Goal: Information Seeking & Learning: Check status

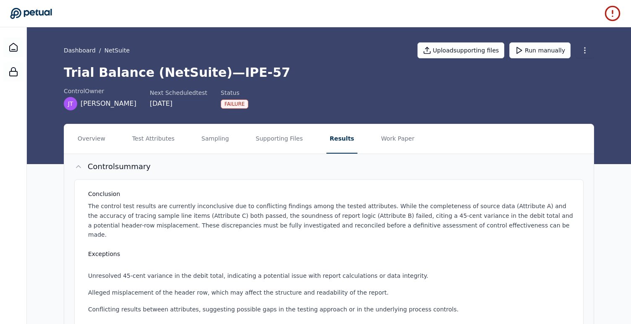
scroll to position [236, 0]
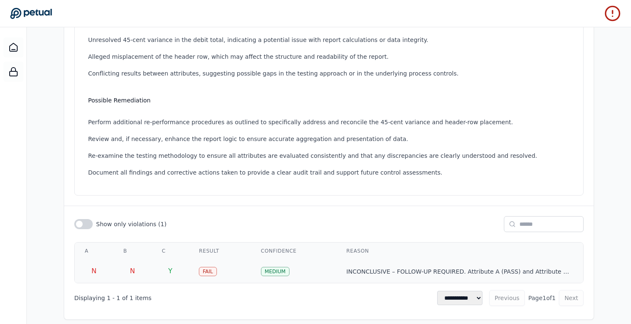
click at [222, 259] on td "Fail" at bounding box center [220, 270] width 62 height 23
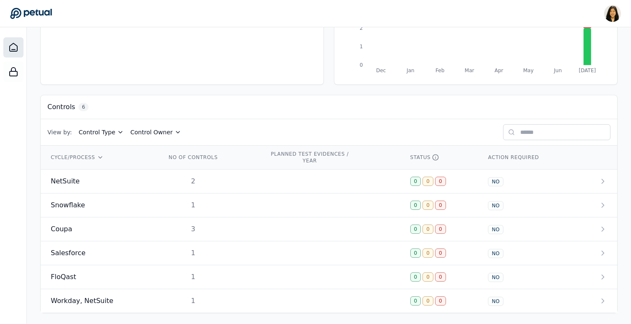
scroll to position [173, 0]
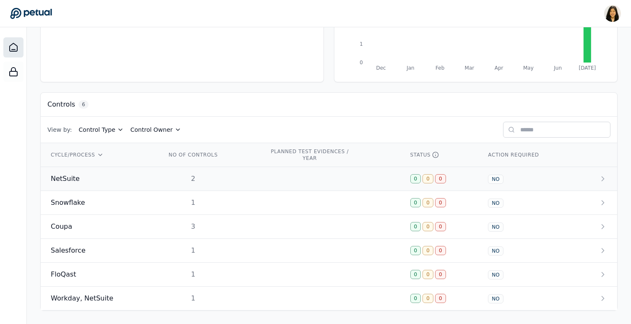
click at [461, 179] on div "0 0 0" at bounding box center [439, 178] width 58 height 9
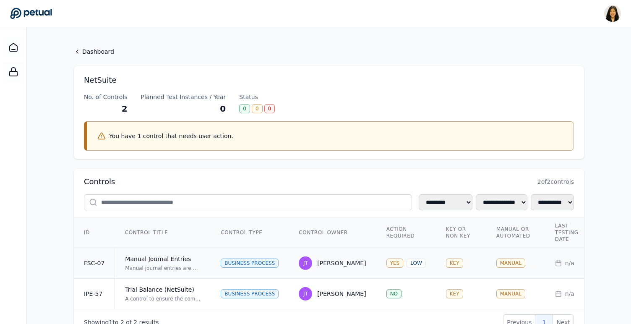
click at [267, 265] on div "Business Process" at bounding box center [250, 262] width 58 height 9
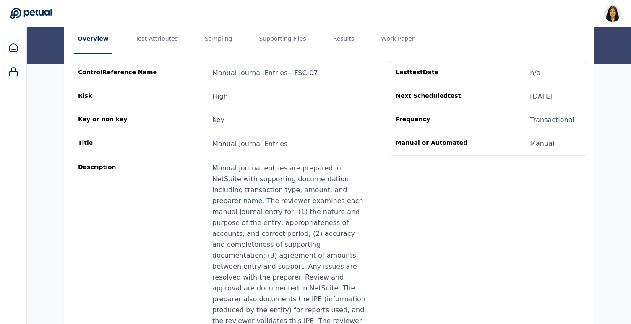
scroll to position [30, 0]
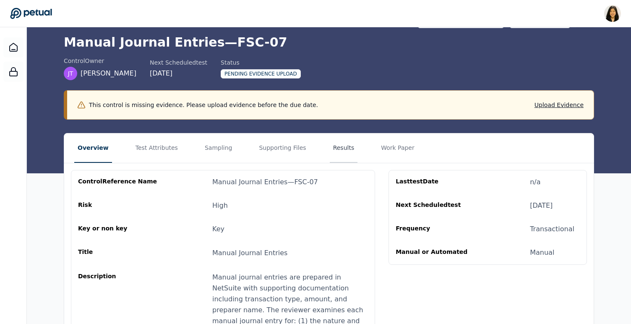
click at [331, 148] on button "Results" at bounding box center [344, 147] width 28 height 29
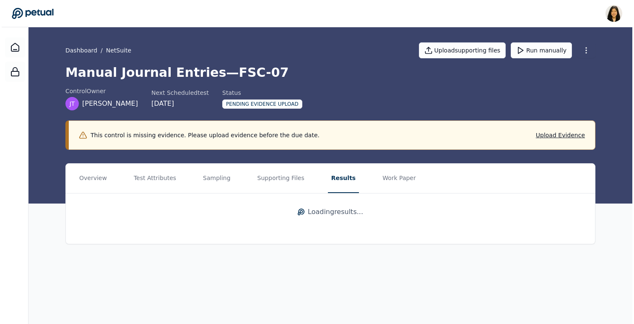
scroll to position [0, 0]
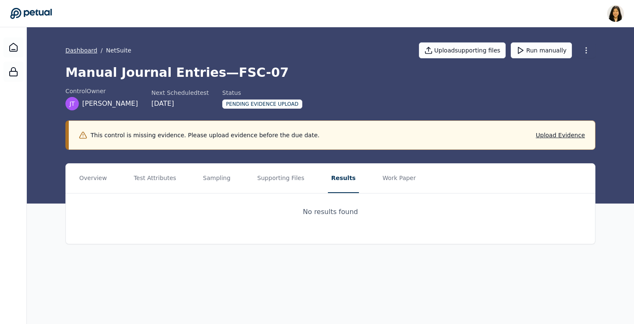
click at [78, 50] on link "Dashboard" at bounding box center [81, 50] width 32 height 8
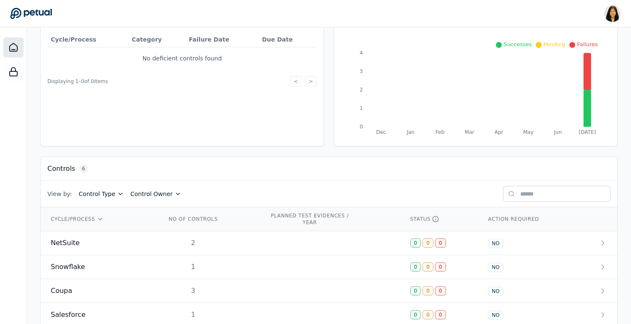
scroll to position [108, 0]
click at [147, 237] on td "NetSuite" at bounding box center [98, 242] width 115 height 24
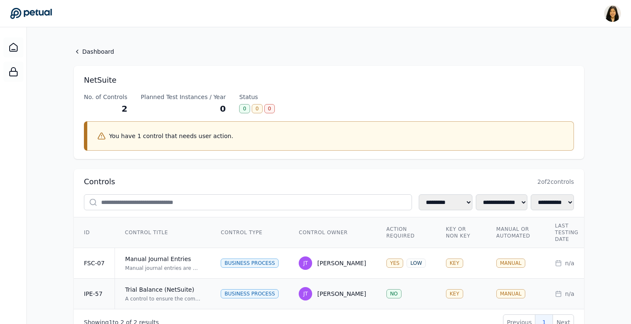
click at [158, 285] on div "Trial Balance (NetSuite)" at bounding box center [163, 289] width 76 height 8
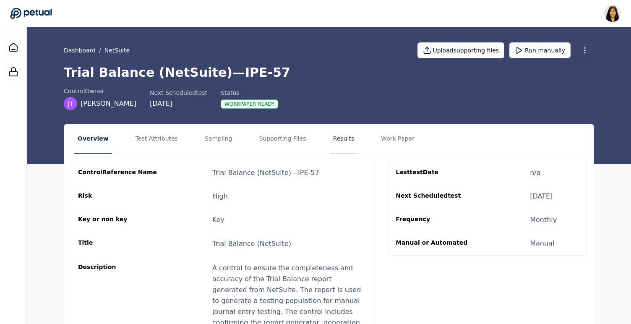
click at [339, 140] on button "Results" at bounding box center [344, 138] width 28 height 29
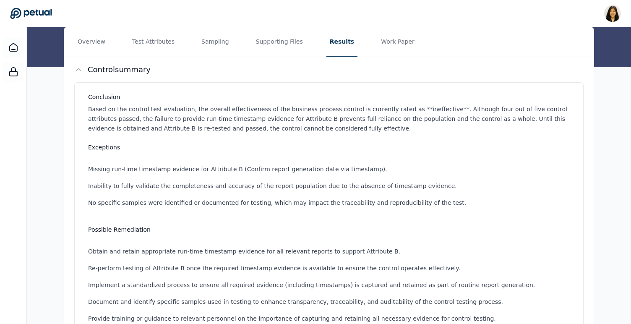
scroll to position [253, 0]
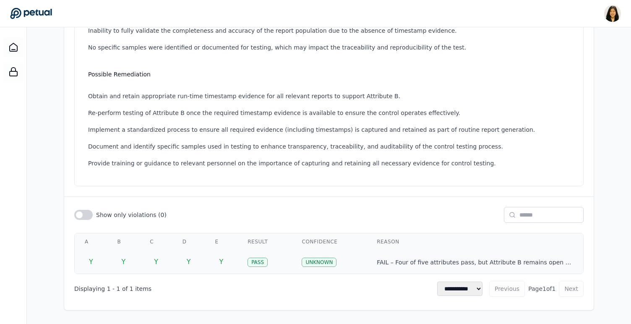
click at [209, 259] on td "Y" at bounding box center [221, 261] width 33 height 23
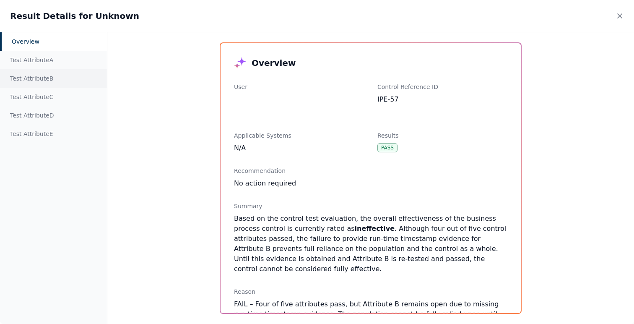
click at [30, 78] on div "Test Attribute B" at bounding box center [53, 78] width 107 height 18
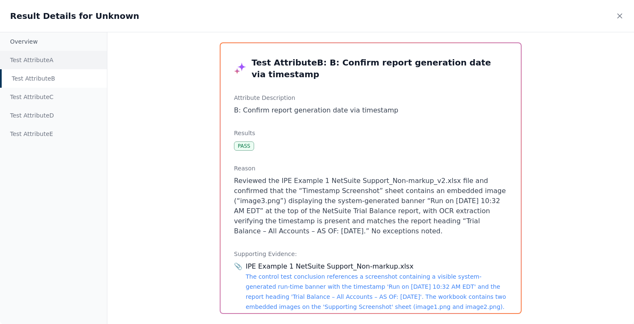
click at [38, 58] on div "Test Attribute A" at bounding box center [53, 60] width 107 height 18
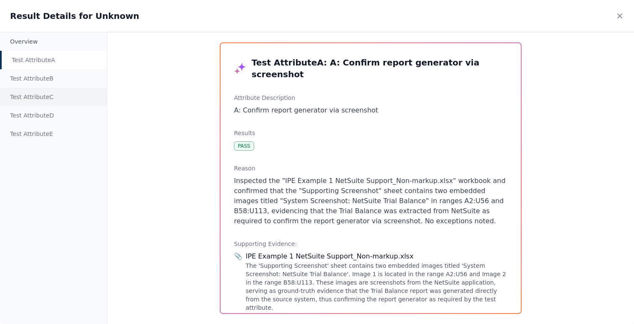
click at [49, 104] on div "Test Attribute C" at bounding box center [53, 97] width 107 height 18
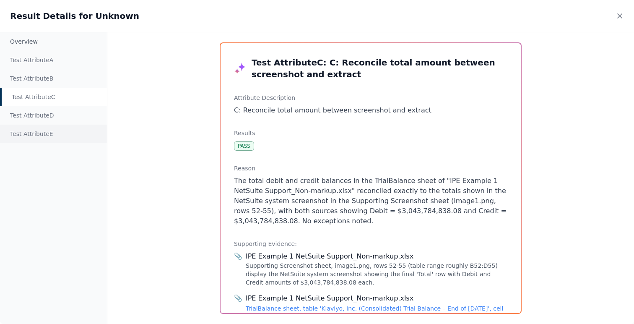
click at [50, 133] on div "Test Attribute E" at bounding box center [53, 134] width 107 height 18
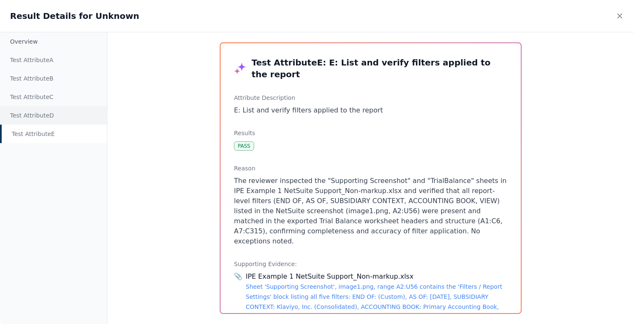
click at [57, 115] on div "Test Attribute D" at bounding box center [53, 115] width 107 height 18
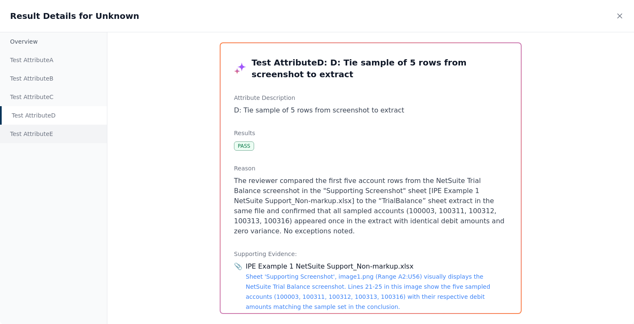
click at [52, 130] on div "Test Attribute E" at bounding box center [53, 134] width 107 height 18
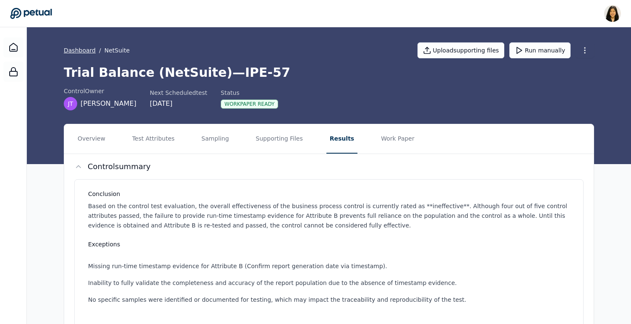
click at [83, 47] on link "Dashboard" at bounding box center [80, 50] width 32 height 8
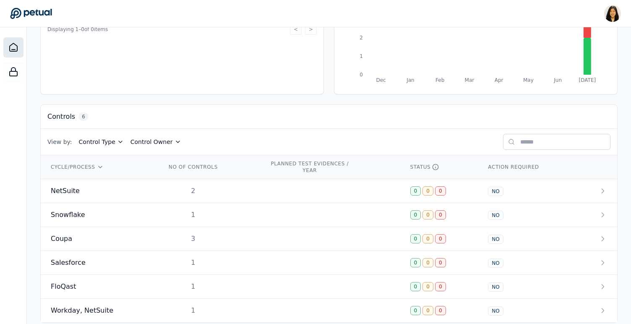
scroll to position [173, 0]
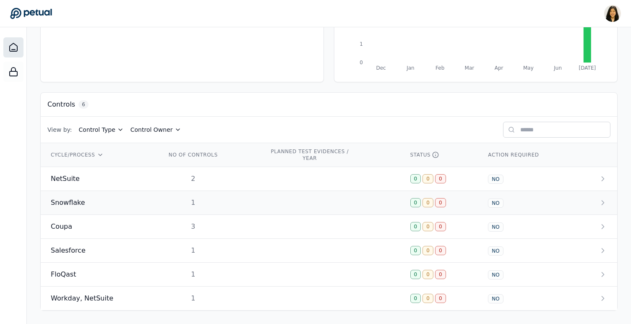
click at [75, 201] on span "Snowflake" at bounding box center [68, 203] width 34 height 10
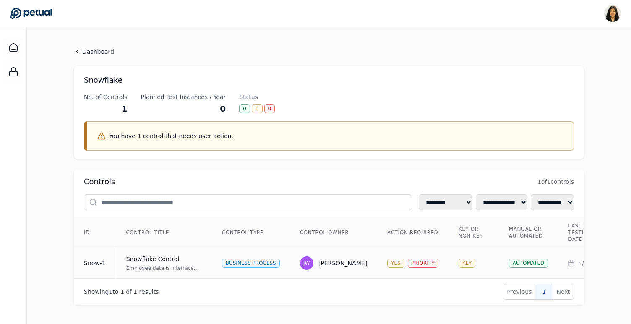
click at [290, 257] on td "JW Joanna Wheeler" at bounding box center [333, 263] width 87 height 31
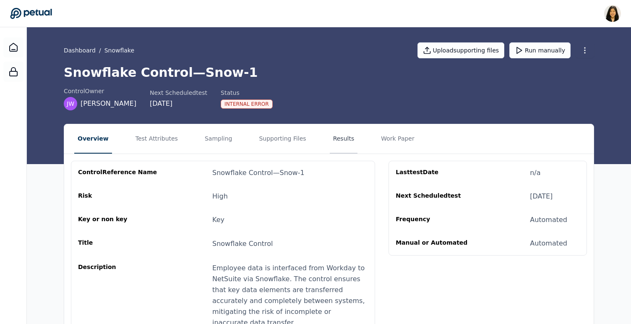
click at [333, 133] on button "Results" at bounding box center [344, 138] width 28 height 29
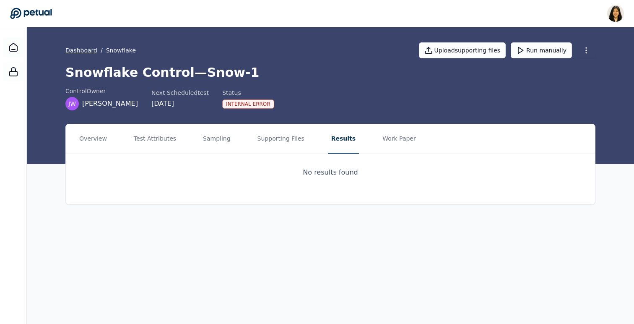
click at [85, 50] on link "Dashboard" at bounding box center [81, 50] width 32 height 8
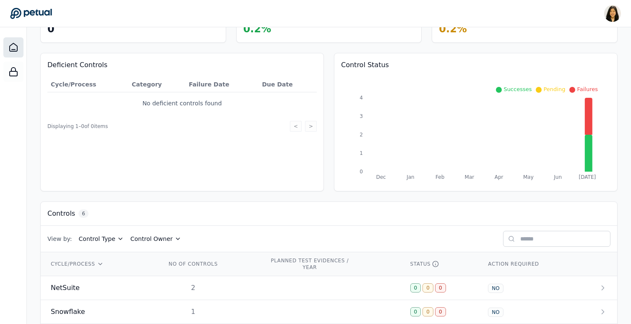
scroll to position [173, 0]
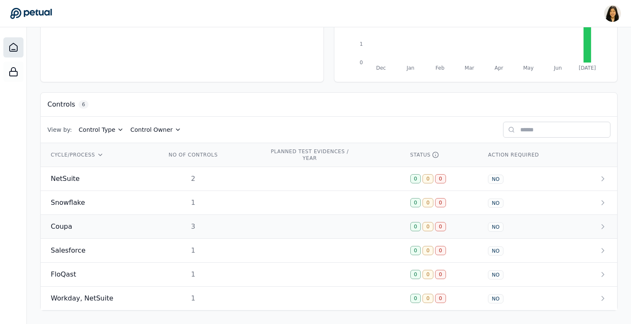
click at [96, 229] on div "Coupa" at bounding box center [98, 226] width 95 height 10
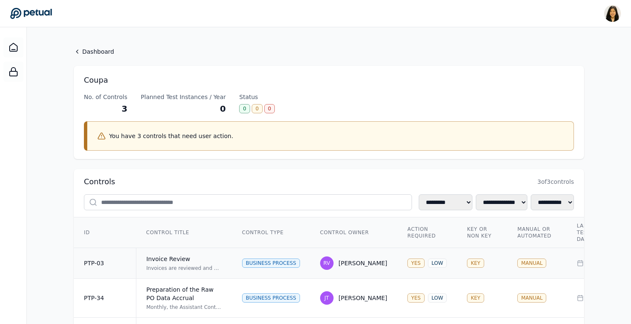
click at [223, 259] on td "Invoice Review Invoices are reviewed and approved by an independent reviewer on…" at bounding box center [184, 263] width 96 height 31
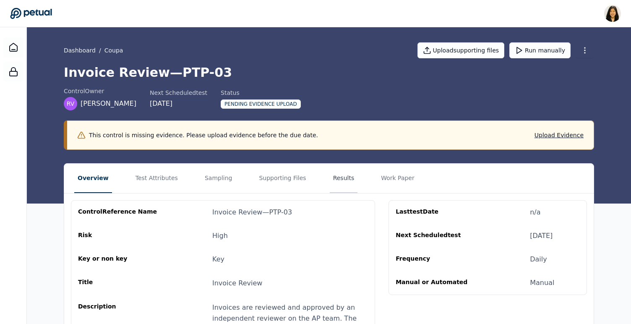
click at [330, 178] on button "Results" at bounding box center [344, 178] width 28 height 29
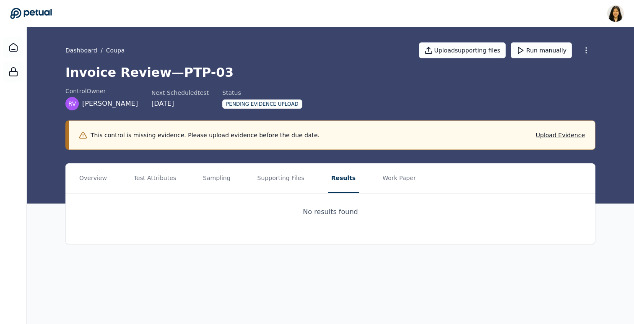
click at [88, 50] on link "Dashboard" at bounding box center [81, 50] width 32 height 8
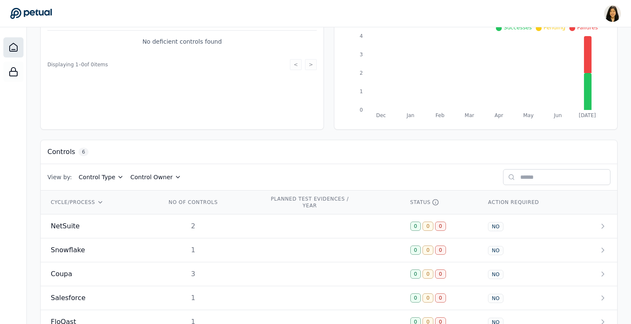
scroll to position [173, 0]
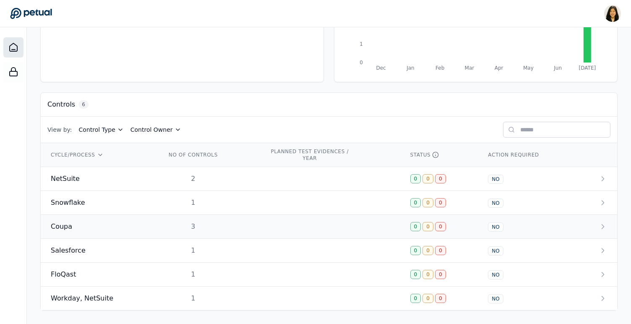
click at [101, 225] on div "Coupa" at bounding box center [98, 226] width 95 height 10
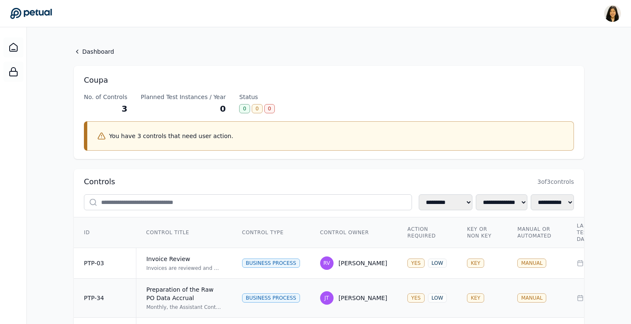
click at [306, 290] on td "Business Process" at bounding box center [271, 298] width 78 height 39
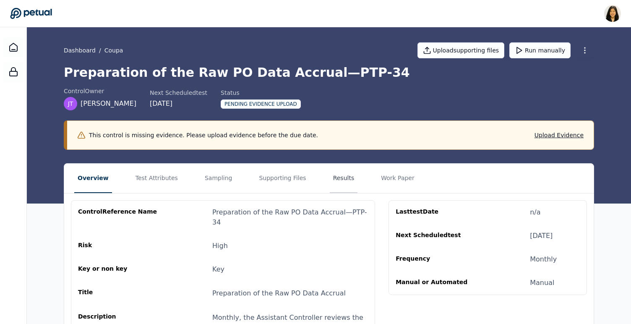
click at [336, 176] on button "Results" at bounding box center [344, 178] width 28 height 29
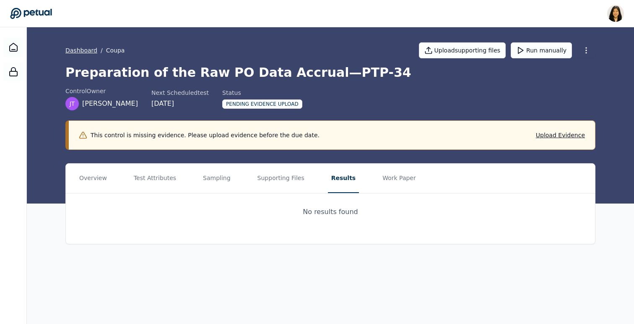
click at [87, 50] on link "Dashboard" at bounding box center [81, 50] width 32 height 8
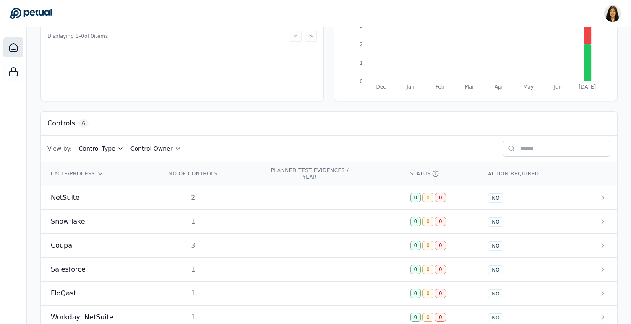
scroll to position [173, 0]
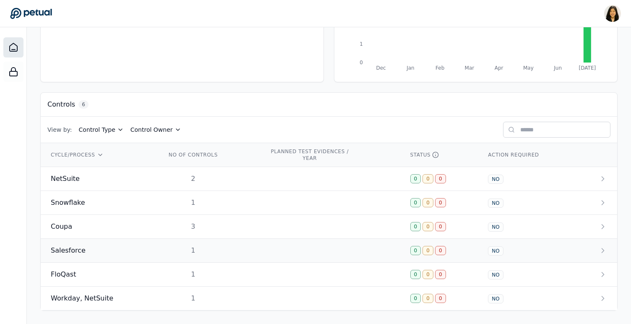
click at [97, 249] on div "Salesforce" at bounding box center [98, 250] width 95 height 10
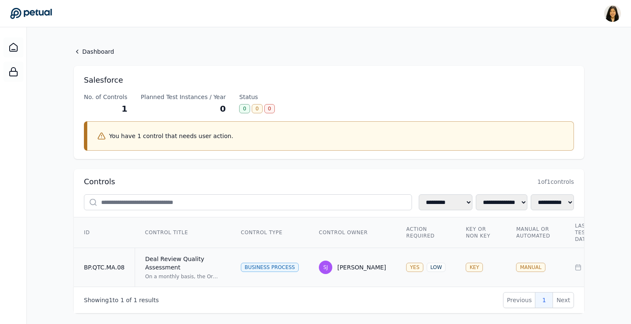
click at [203, 263] on div "Deal Review Quality Assessment" at bounding box center [183, 263] width 76 height 17
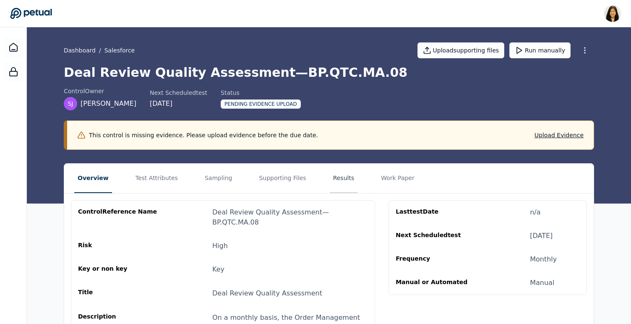
click at [333, 177] on button "Results" at bounding box center [344, 178] width 28 height 29
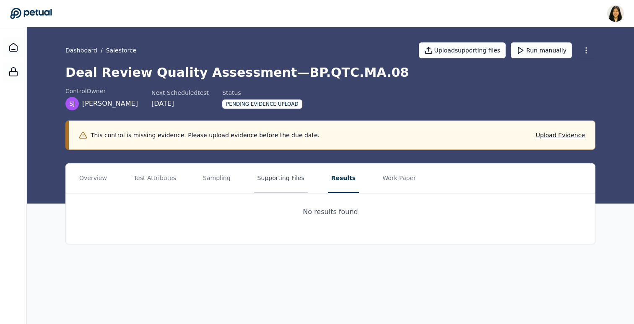
click at [294, 173] on button "Supporting Files" at bounding box center [281, 178] width 54 height 29
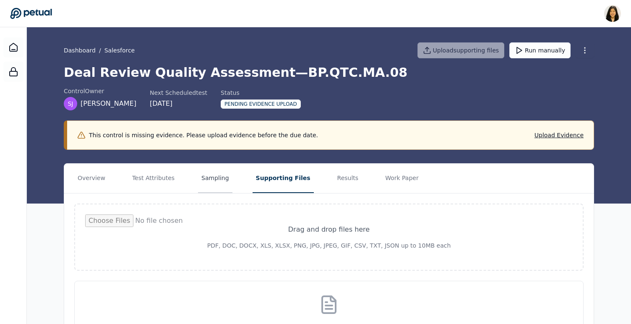
click at [208, 180] on button "Sampling" at bounding box center [215, 178] width 34 height 29
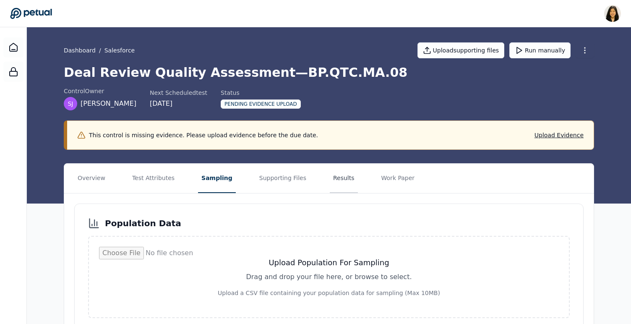
click at [330, 180] on button "Results" at bounding box center [344, 178] width 28 height 29
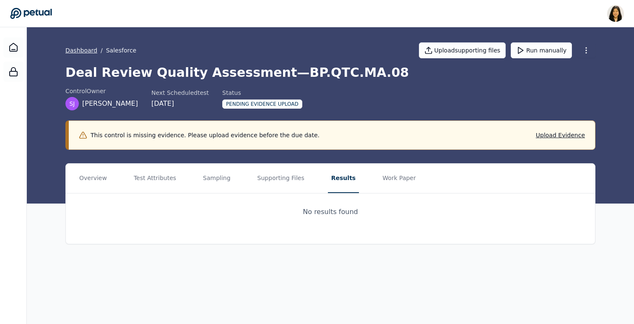
click at [87, 47] on link "Dashboard" at bounding box center [81, 50] width 32 height 8
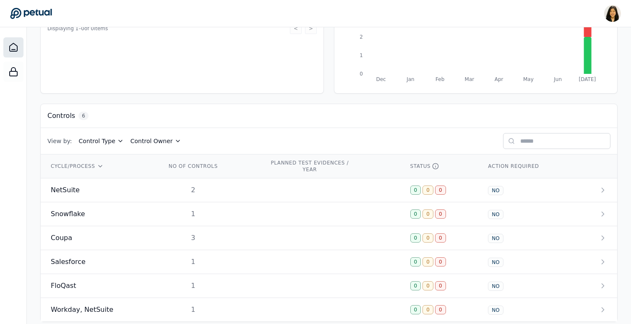
scroll to position [173, 0]
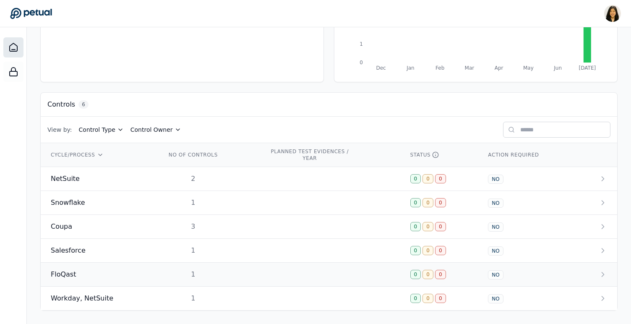
click at [81, 272] on div "FloQast" at bounding box center [98, 274] width 95 height 10
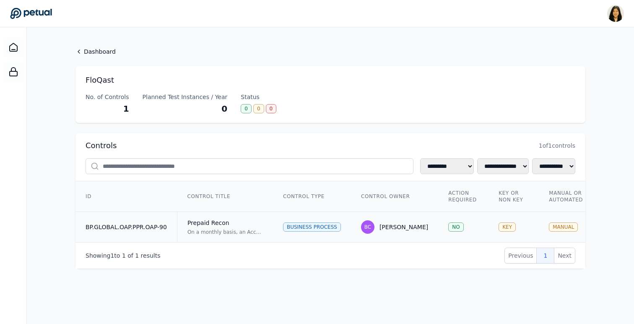
click at [271, 229] on td "Prepaid Recon On a monthly basis, an Accounting Team Reviewer reviews the Prepa…" at bounding box center [225, 227] width 96 height 31
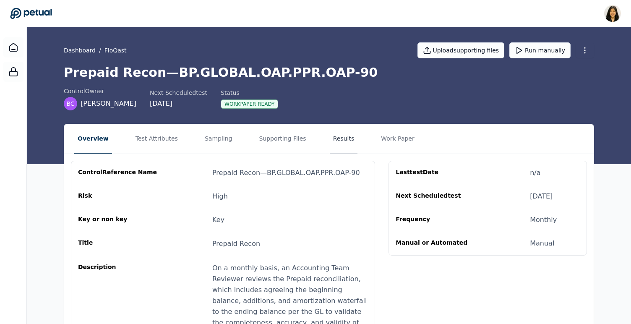
click at [337, 136] on button "Results" at bounding box center [344, 138] width 28 height 29
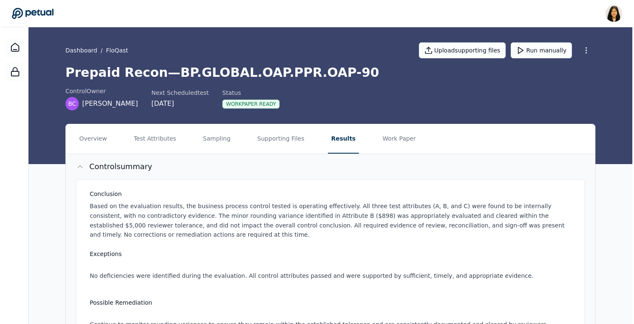
scroll to position [195, 0]
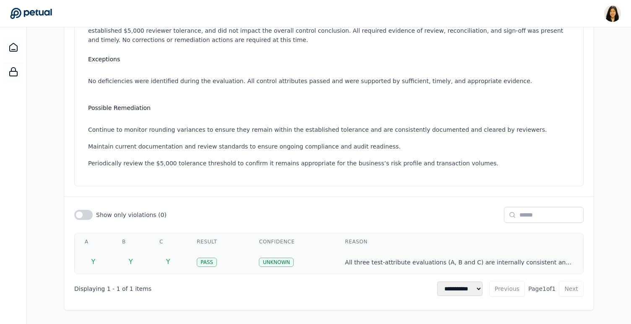
click at [246, 255] on td "Pass" at bounding box center [218, 261] width 62 height 23
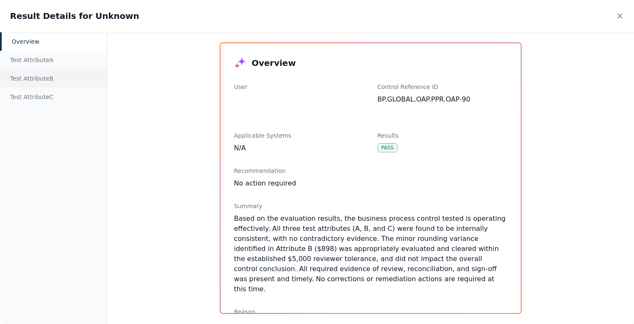
click at [22, 78] on div "Test Attribute B" at bounding box center [53, 78] width 107 height 18
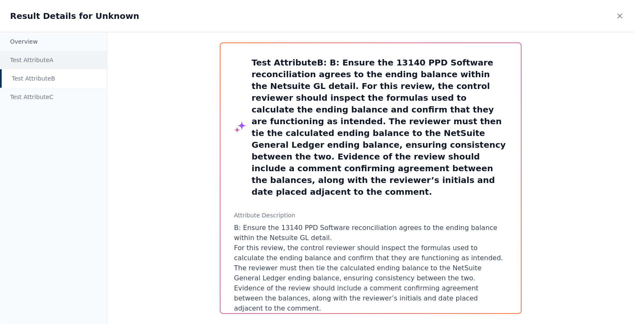
click at [29, 64] on div "Test Attribute A" at bounding box center [53, 60] width 107 height 18
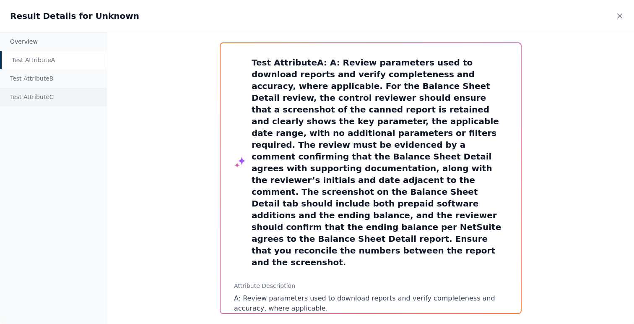
click at [35, 94] on div "Test Attribute C" at bounding box center [53, 97] width 107 height 18
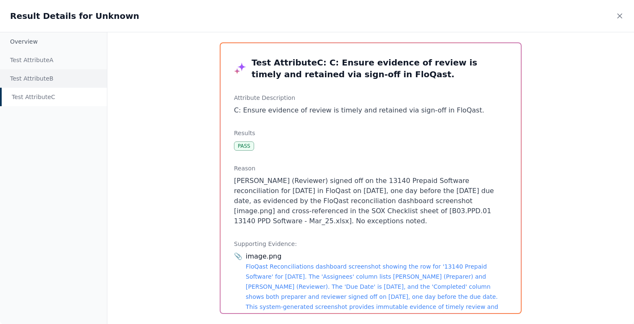
click at [42, 76] on div "Test Attribute B" at bounding box center [53, 78] width 107 height 18
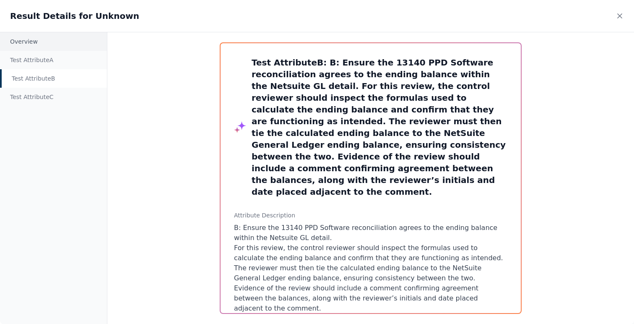
click at [61, 43] on div "Overview" at bounding box center [53, 41] width 107 height 18
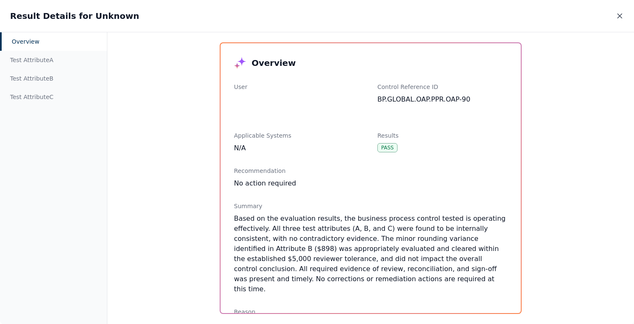
click at [620, 16] on icon at bounding box center [620, 16] width 4 height 4
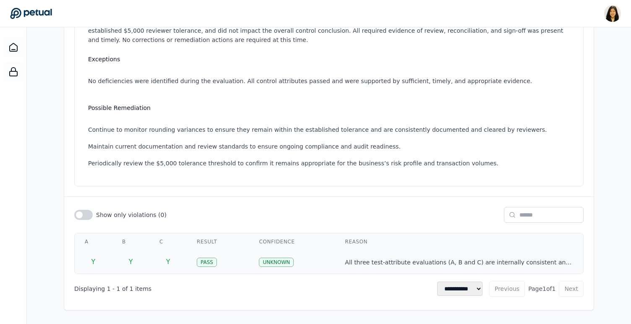
click at [238, 269] on td "Pass" at bounding box center [218, 261] width 62 height 23
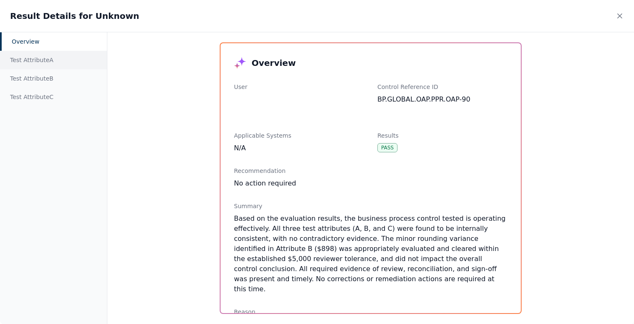
click at [30, 59] on div "Test Attribute A" at bounding box center [53, 60] width 107 height 18
